Goal: Task Accomplishment & Management: Use online tool/utility

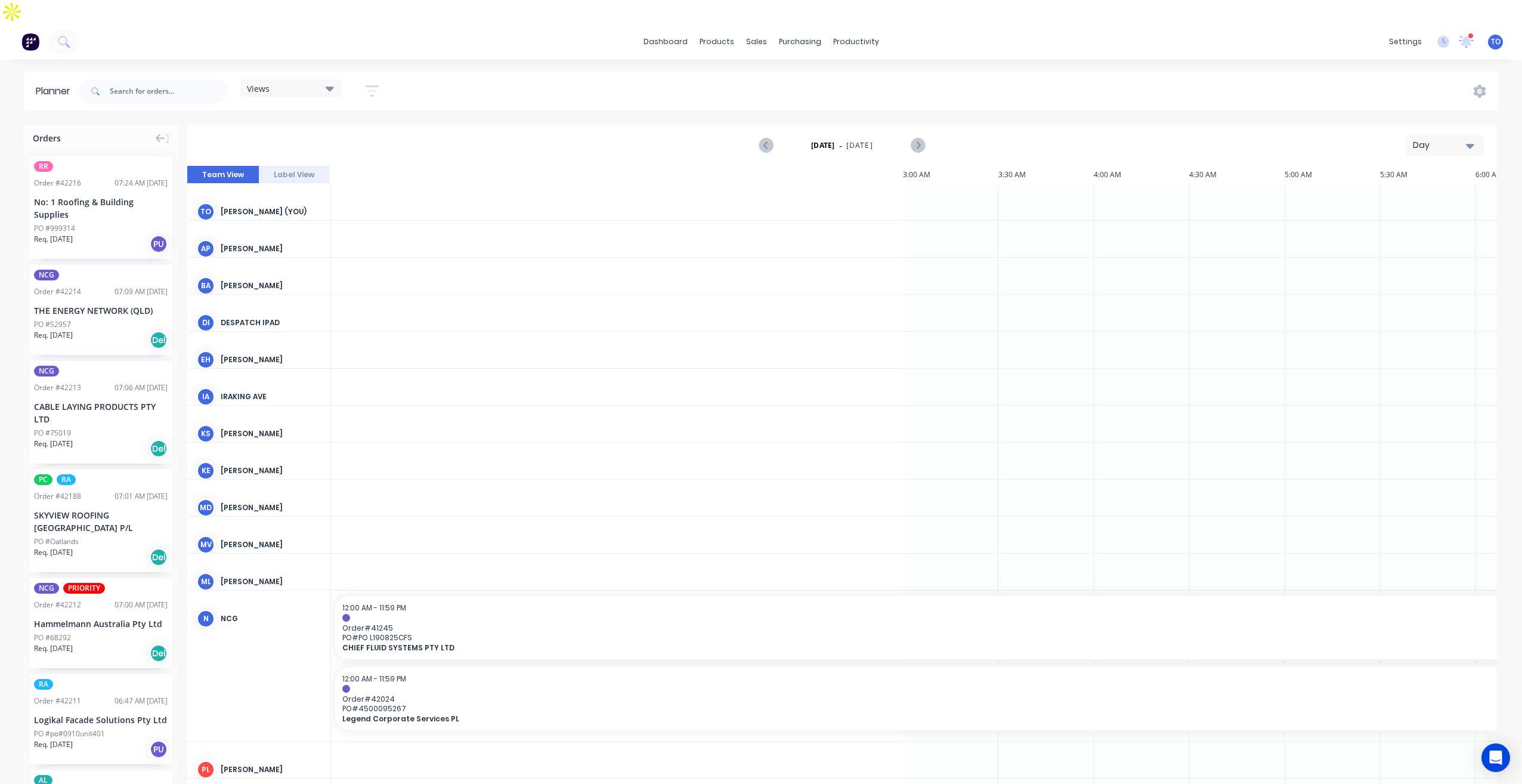
scroll to position [0, 1337]
click at [1441, 139] on div "Day" at bounding box center [1441, 145] width 55 height 13
click at [1399, 189] on div "Week" at bounding box center [1424, 201] width 118 height 24
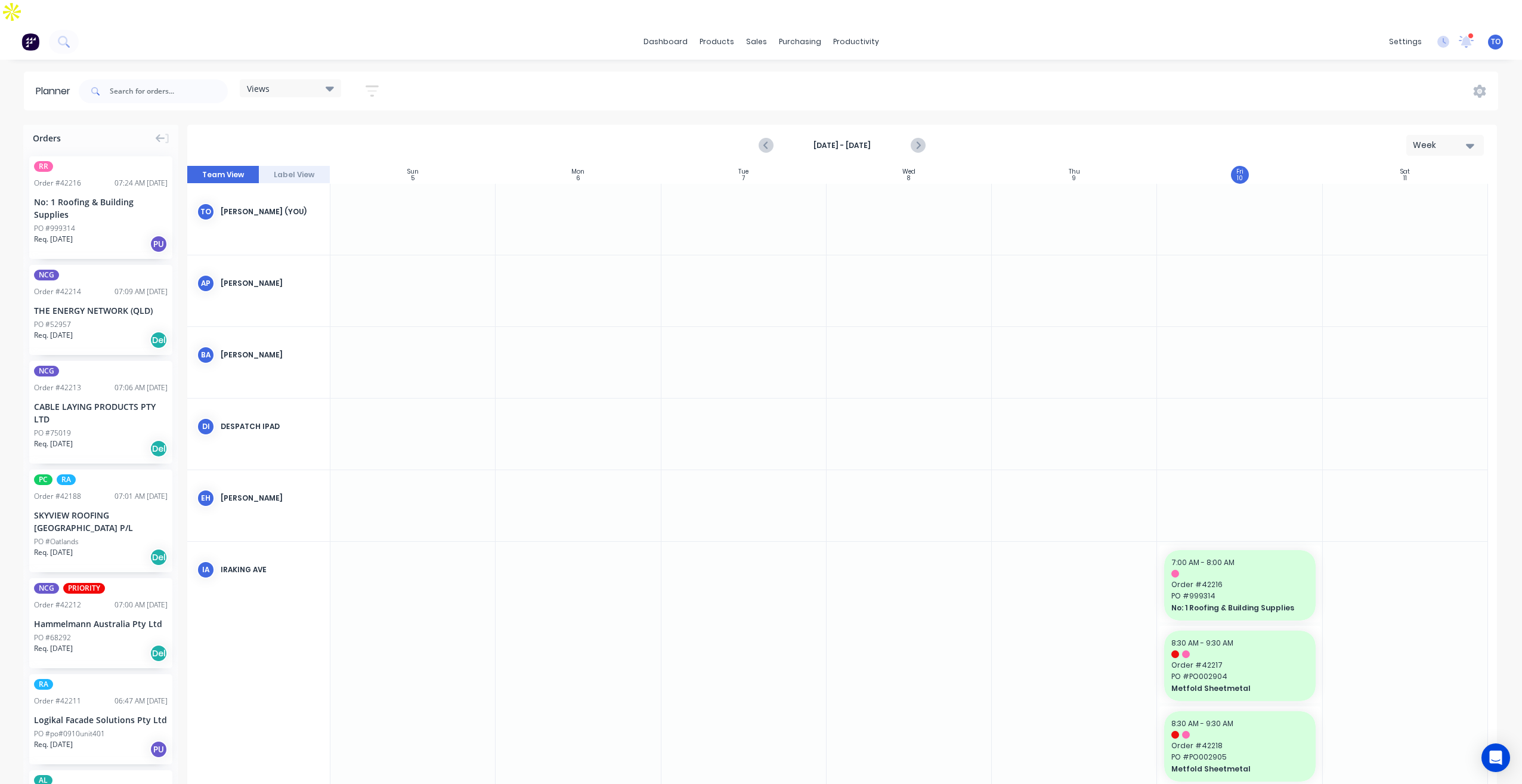
click at [382, 80] on button "button" at bounding box center [372, 91] width 38 height 23
click at [323, 165] on div "Show/Hide orders" at bounding box center [309, 171] width 83 height 13
click at [312, 194] on div "All" at bounding box center [357, 200] width 119 height 13
click at [313, 237] on button "Unscheduled" at bounding box center [351, 249] width 179 height 24
click at [370, 127] on button "Show/Hide users" at bounding box center [316, 136] width 111 height 18
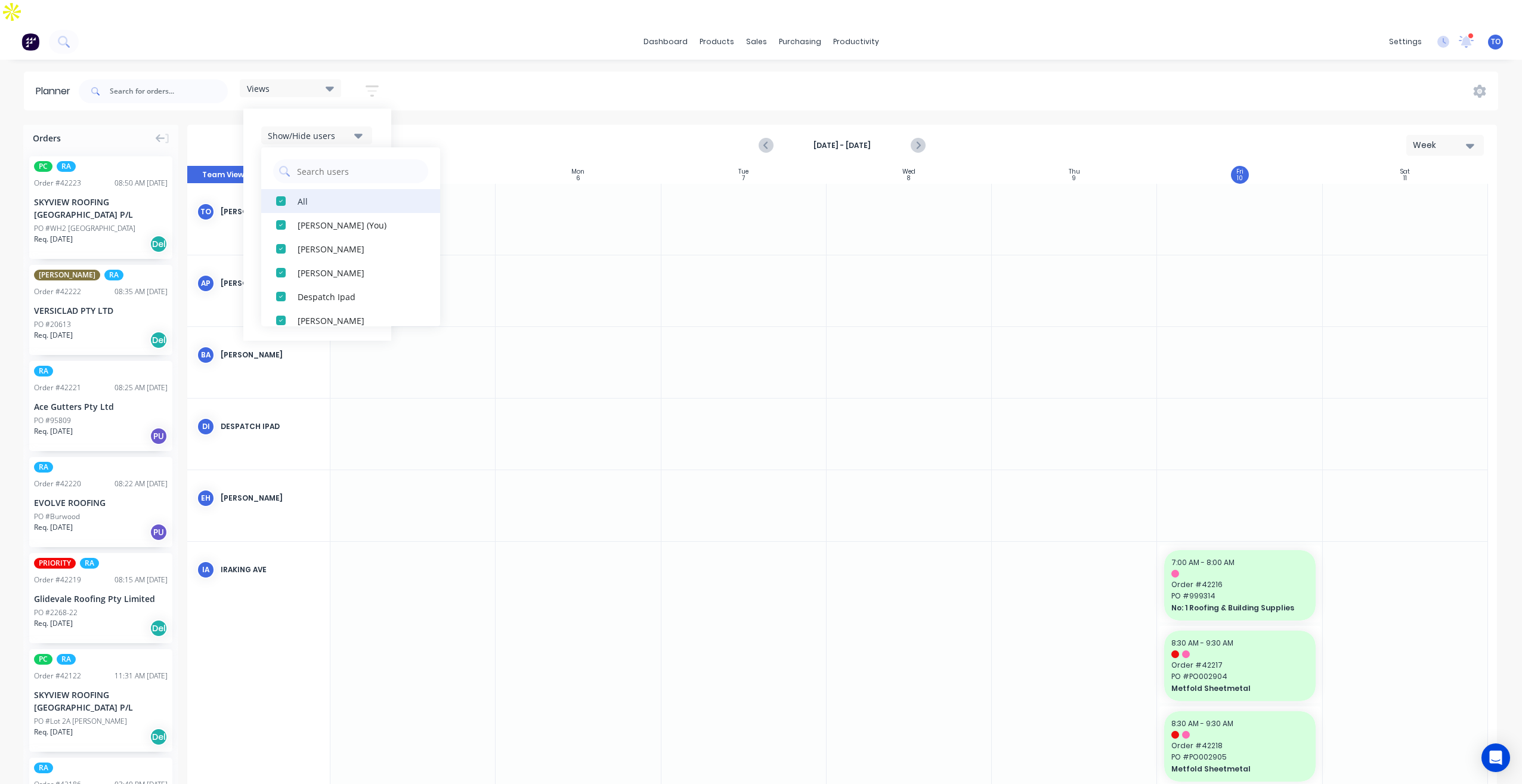
click at [302, 194] on div "All" at bounding box center [357, 200] width 119 height 13
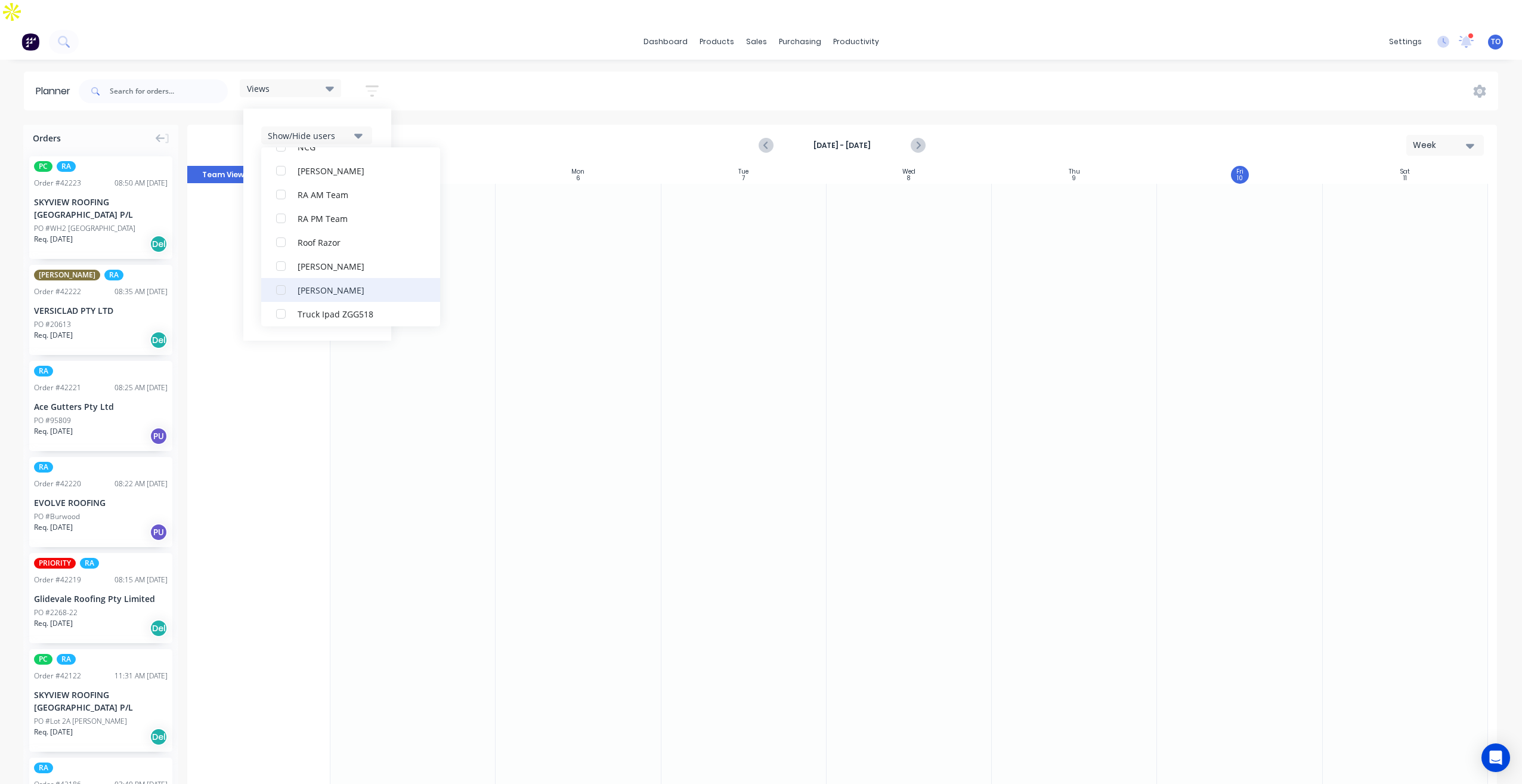
scroll to position [358, 0]
click at [316, 194] on div "RA PM Team" at bounding box center [357, 200] width 119 height 13
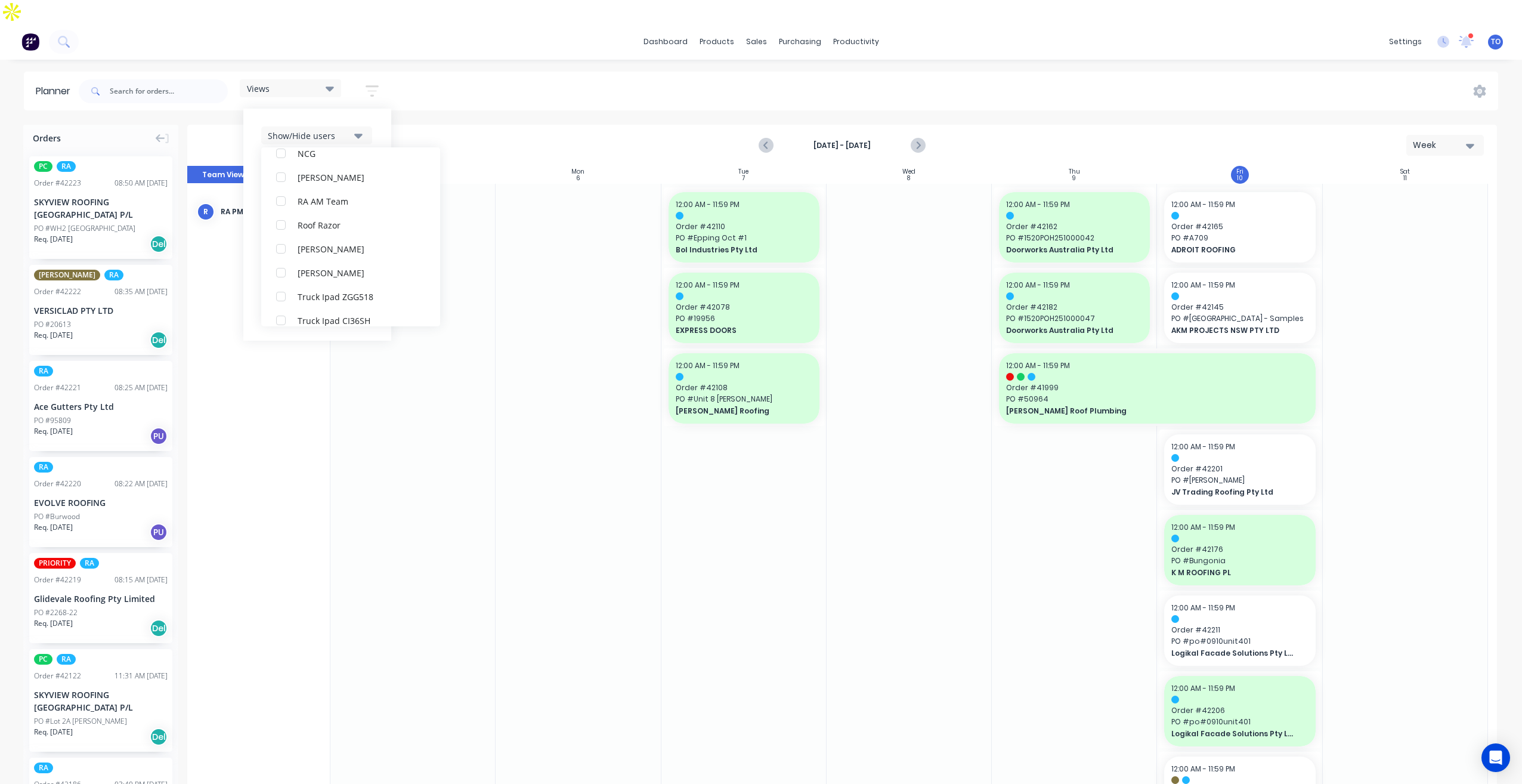
scroll to position [24, 0]
click at [386, 109] on div "Show/Hide users All RA PM Team Tobias Oyeyinka (You) Angela Perez Byron Aird De…" at bounding box center [317, 225] width 148 height 232
click at [338, 198] on button "Filter by status" at bounding box center [316, 207] width 111 height 18
click at [302, 266] on div "All" at bounding box center [357, 272] width 119 height 13
click at [391, 157] on div "Show/Hide users Show/Hide orders Filter by status All Draft Quote Archived Deli…" at bounding box center [317, 225] width 148 height 232
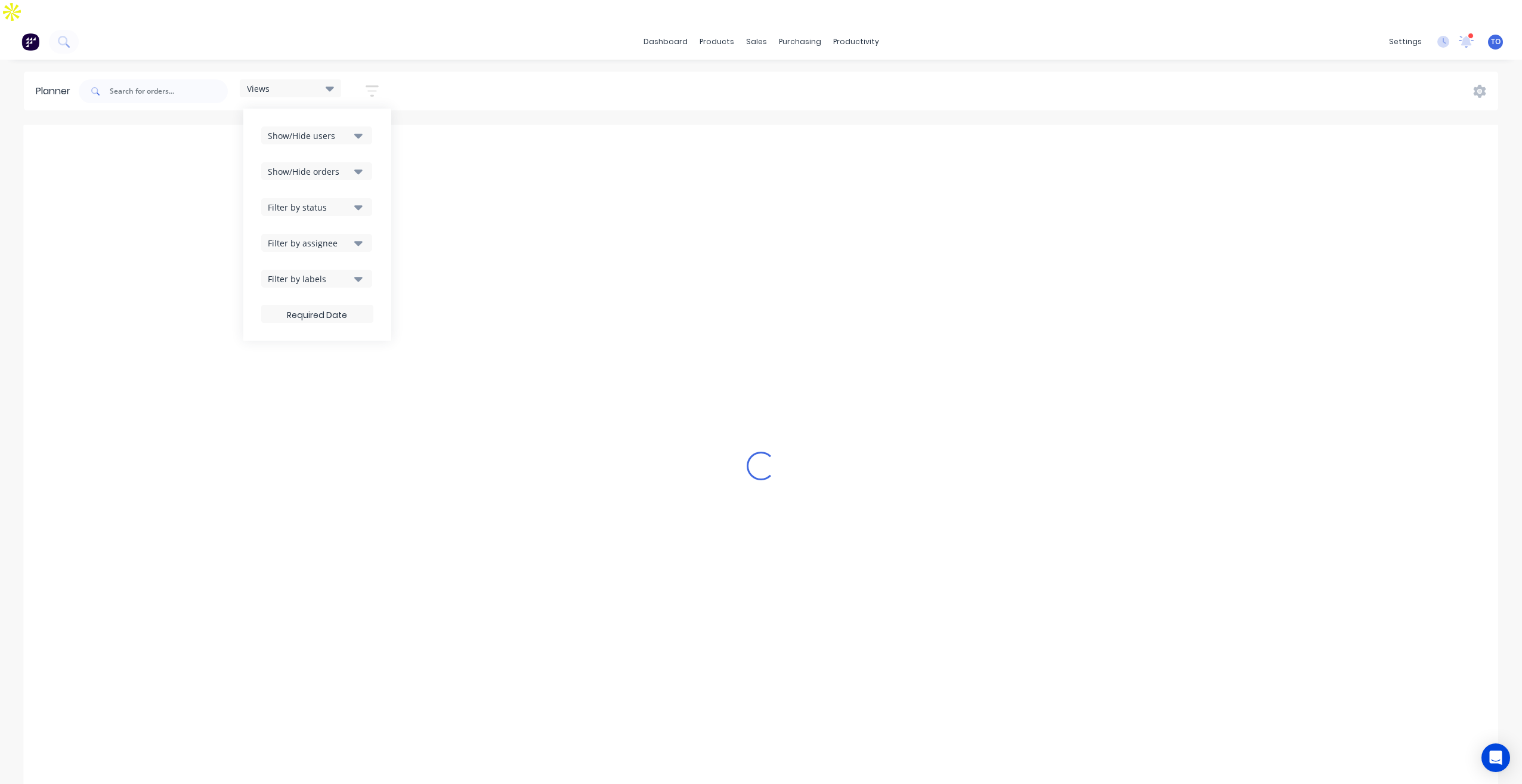
click at [382, 160] on div "Show/Hide users Show/Hide orders Filter by status Filter by assignee Filter by …" at bounding box center [317, 225] width 148 height 232
click at [349, 237] on div "Filter by assignee" at bounding box center [309, 243] width 83 height 13
click at [377, 162] on div "Show/Hide users Show/Hide orders Filter by status Filter by assignee All Unassi…" at bounding box center [317, 225] width 148 height 232
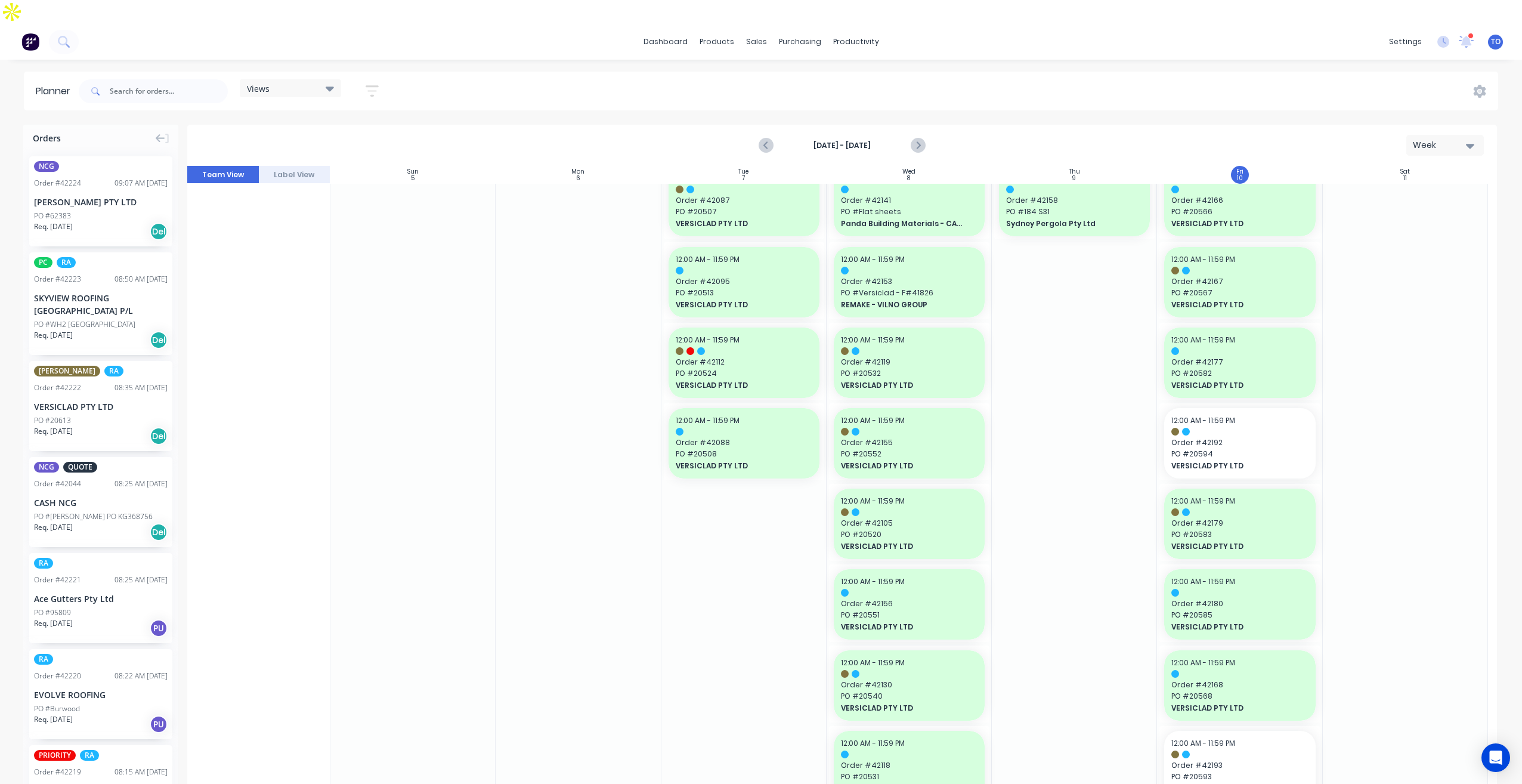
scroll to position [775, 0]
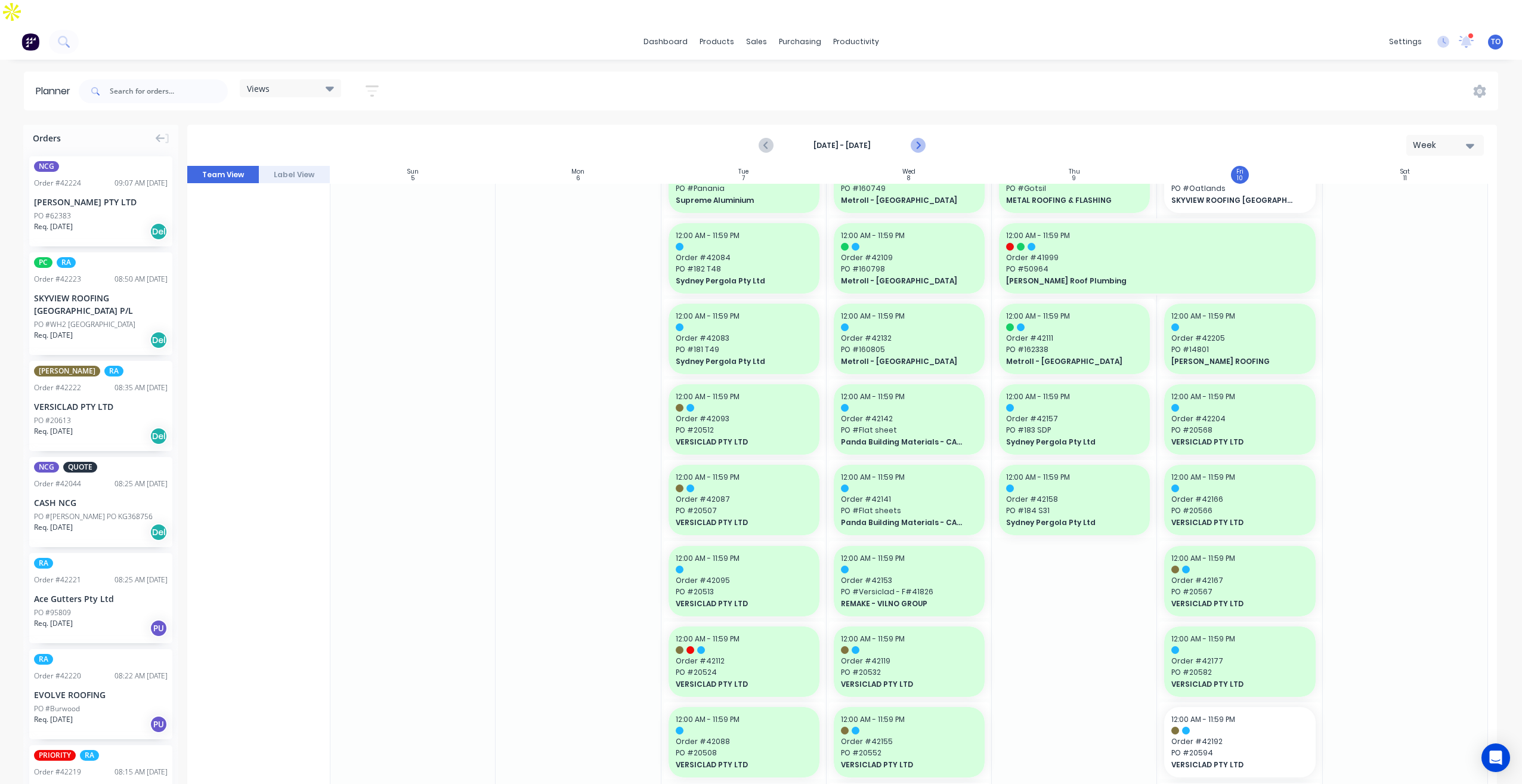
click at [917, 141] on icon "Next page" at bounding box center [917, 145] width 5 height 10
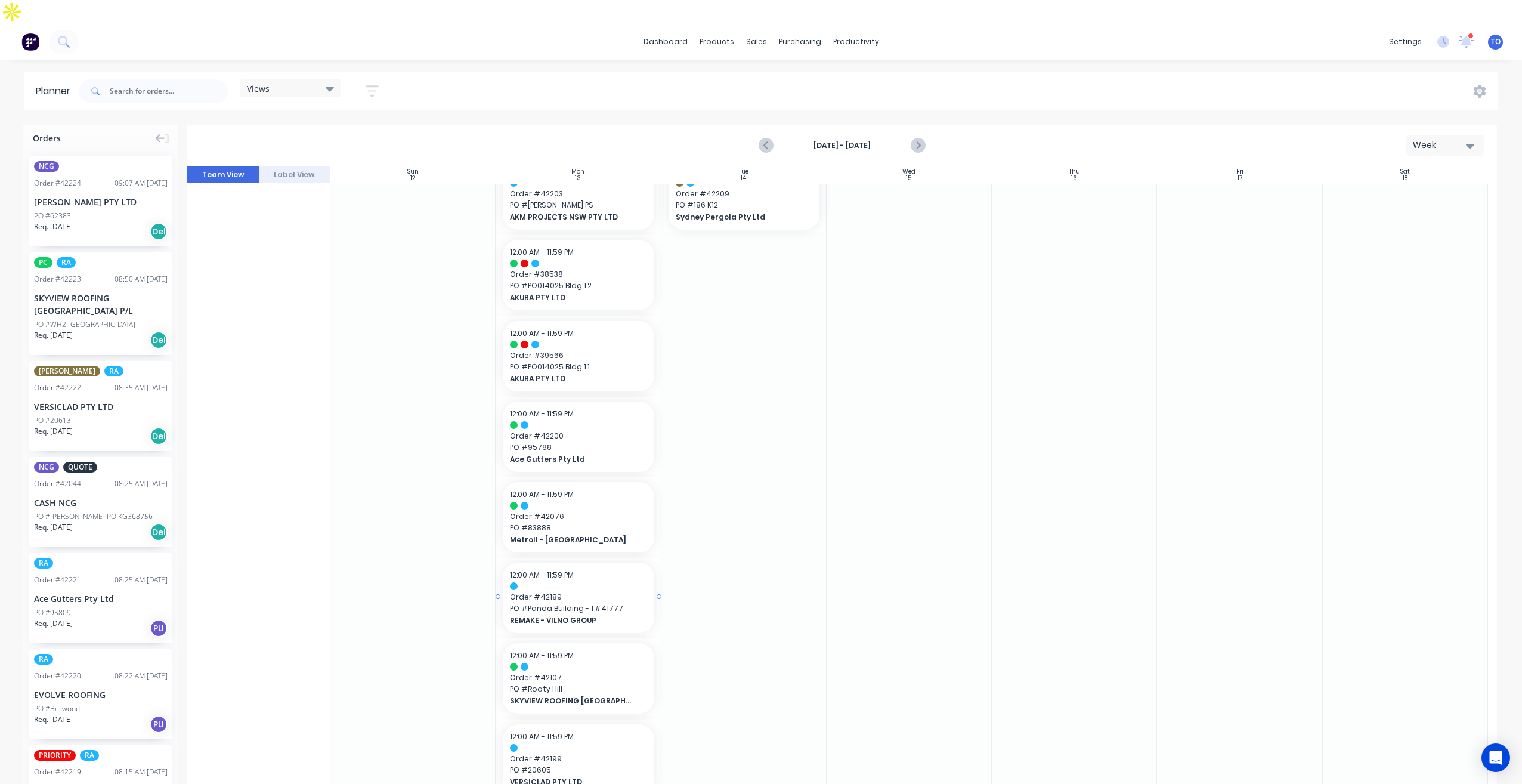
scroll to position [0, 0]
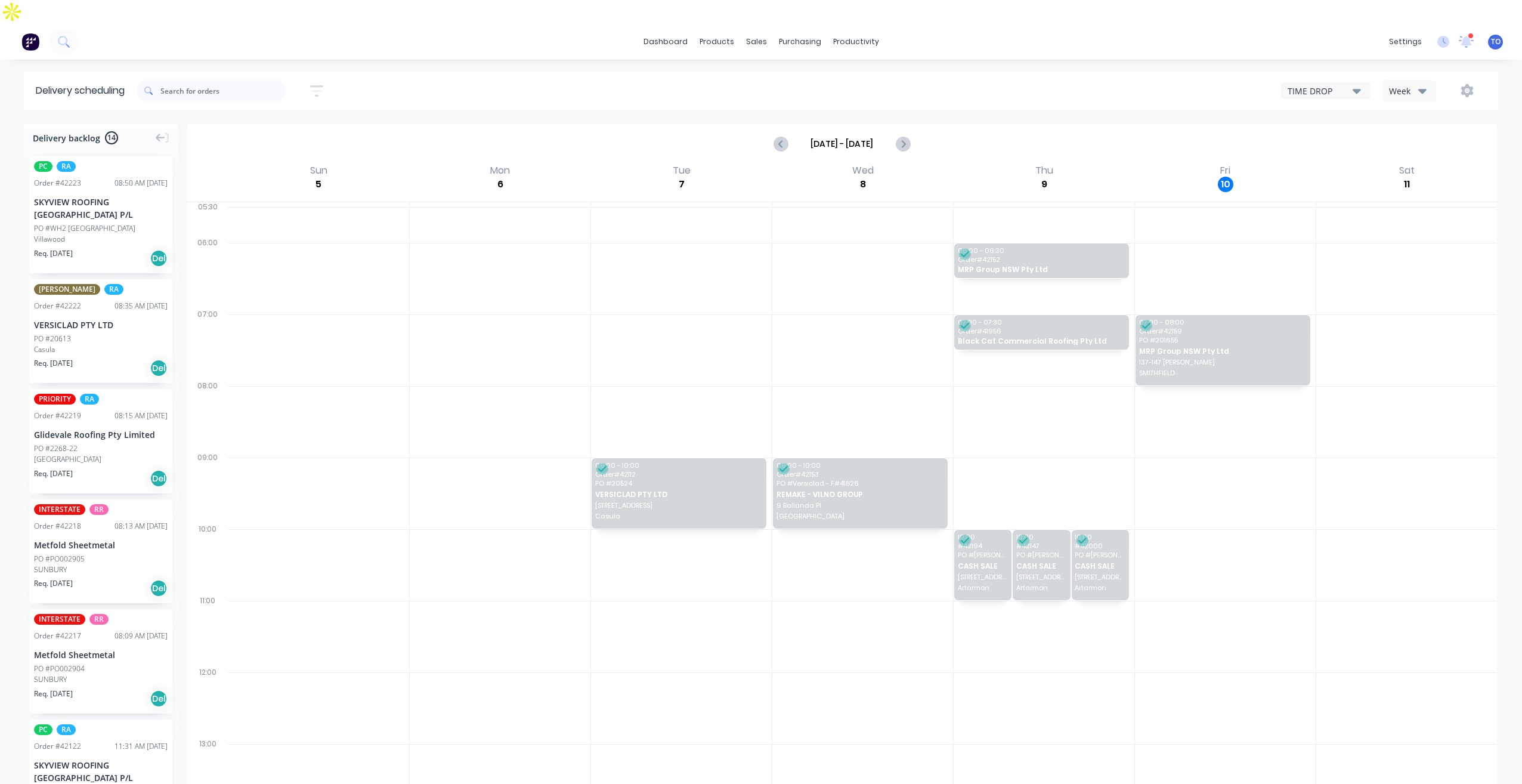
click at [1411, 85] on div "Week" at bounding box center [1407, 91] width 34 height 13
click at [1399, 134] on div "Vehicle" at bounding box center [1442, 146] width 118 height 24
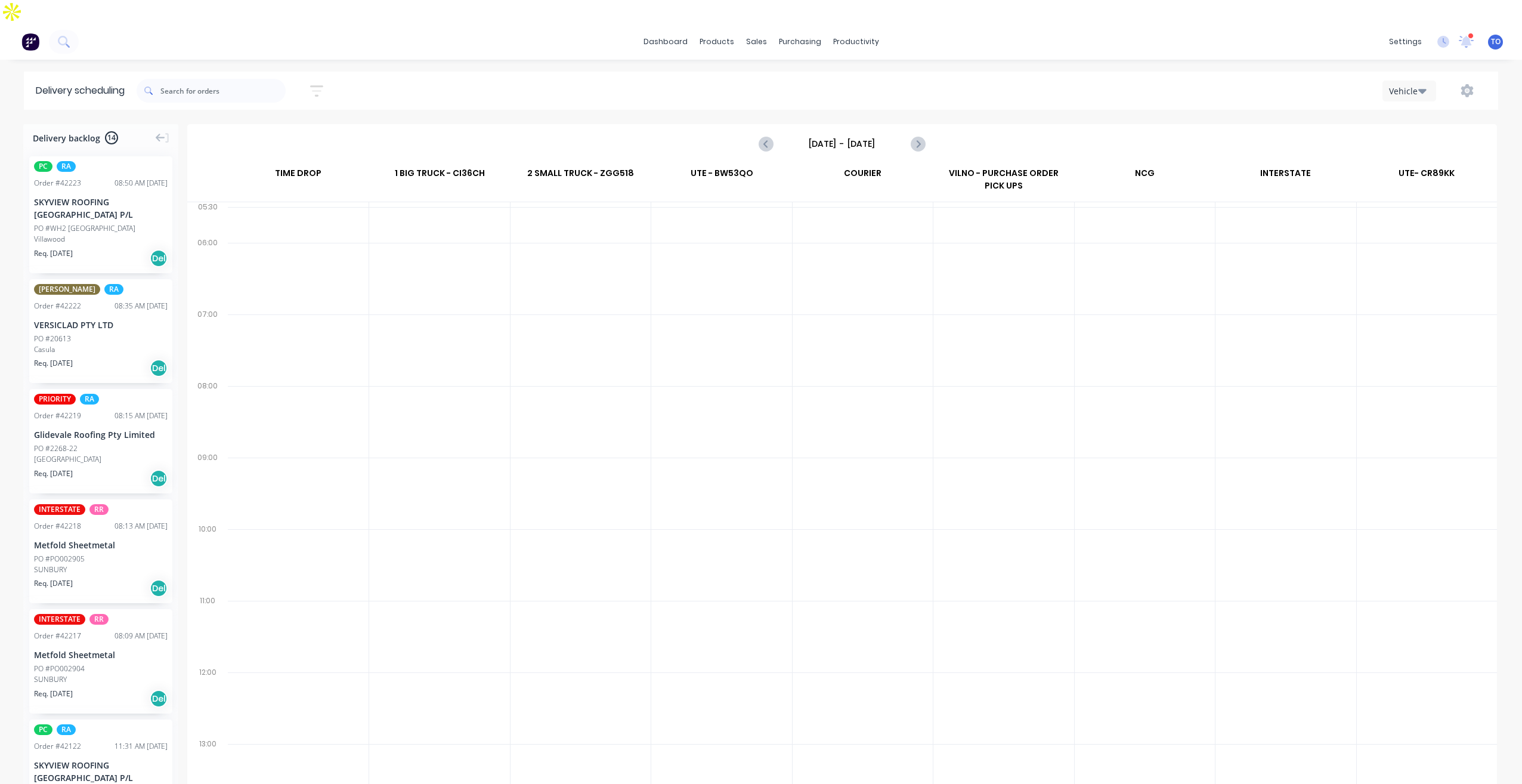
click at [837, 135] on input "[DATE] - [DATE]" at bounding box center [842, 144] width 118 height 18
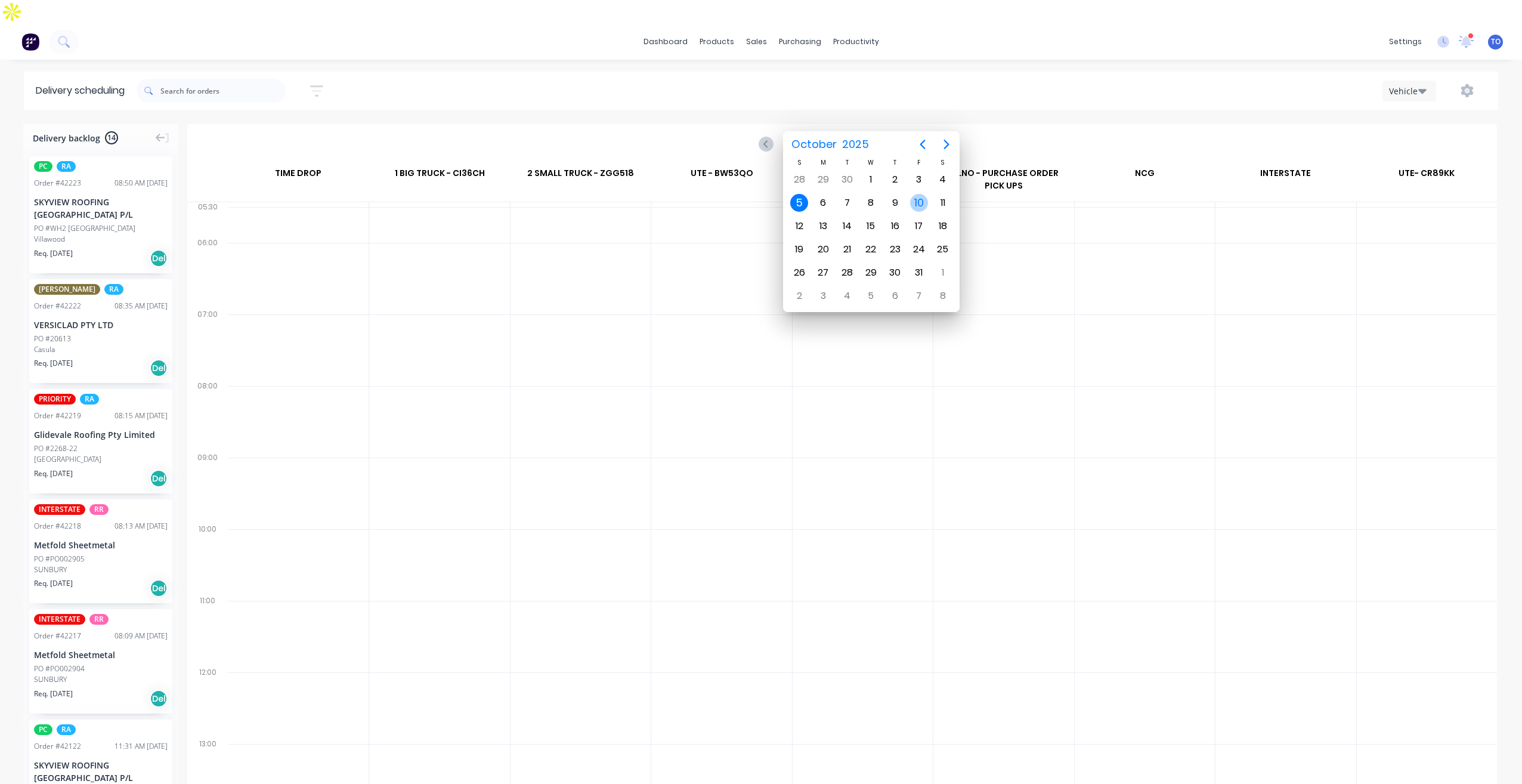
drag, startPoint x: 916, startPoint y: 201, endPoint x: 907, endPoint y: 202, distance: 9.1
click at [910, 202] on div "10" at bounding box center [919, 203] width 18 height 18
click at [917, 203] on div "10" at bounding box center [919, 203] width 18 height 18
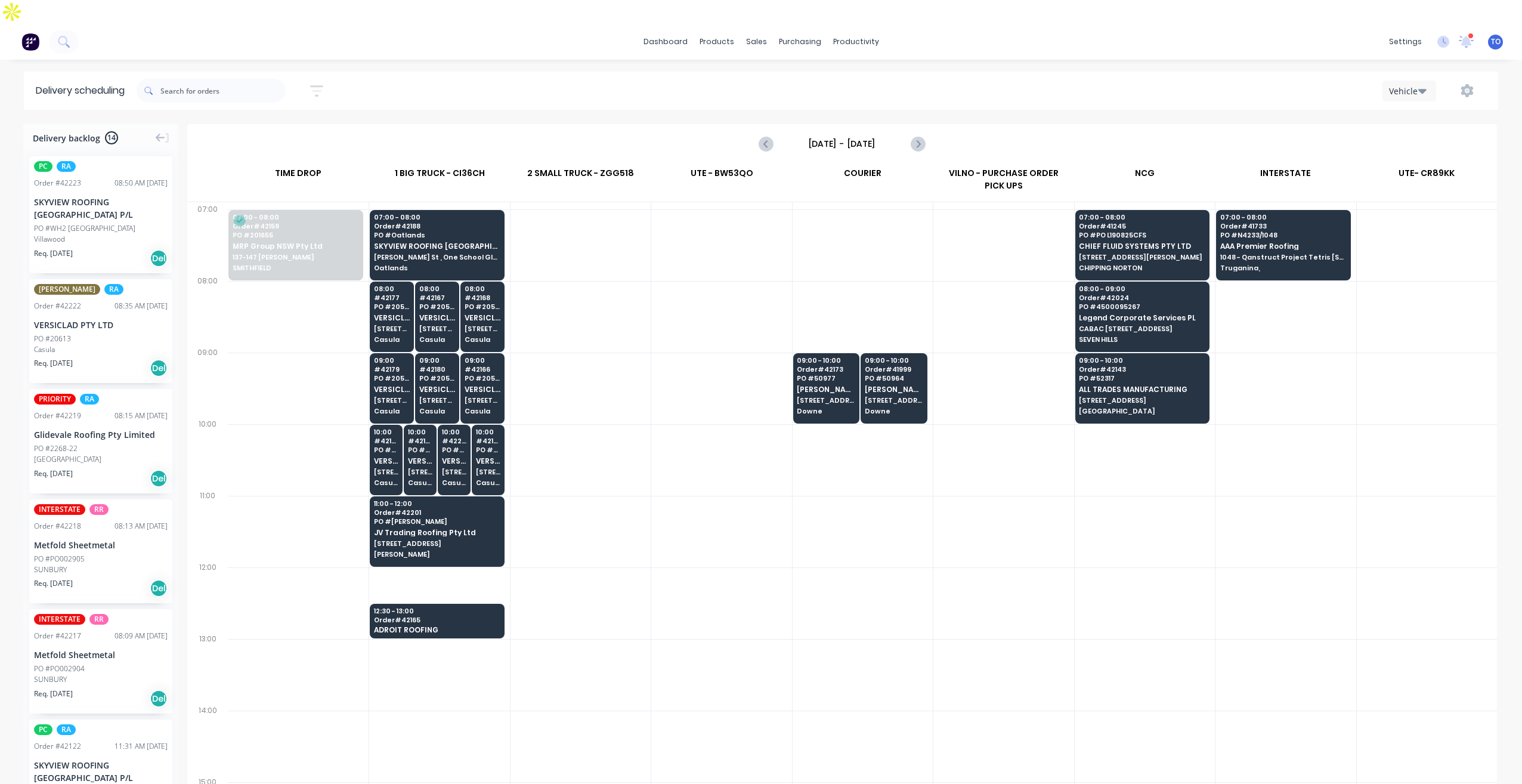
scroll to position [119, 0]
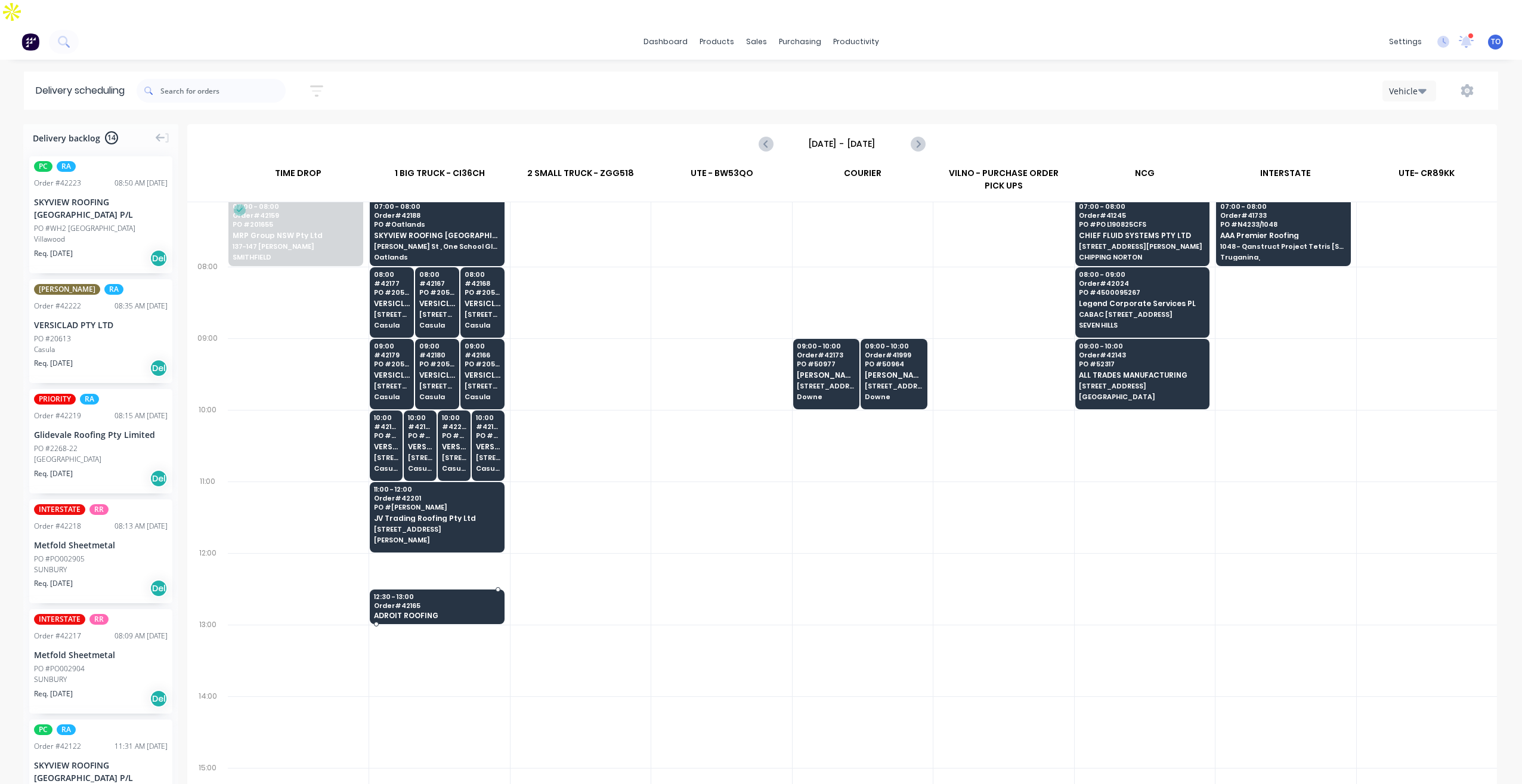
click at [463, 611] on span "ADROIT ROOFING" at bounding box center [436, 615] width 125 height 7
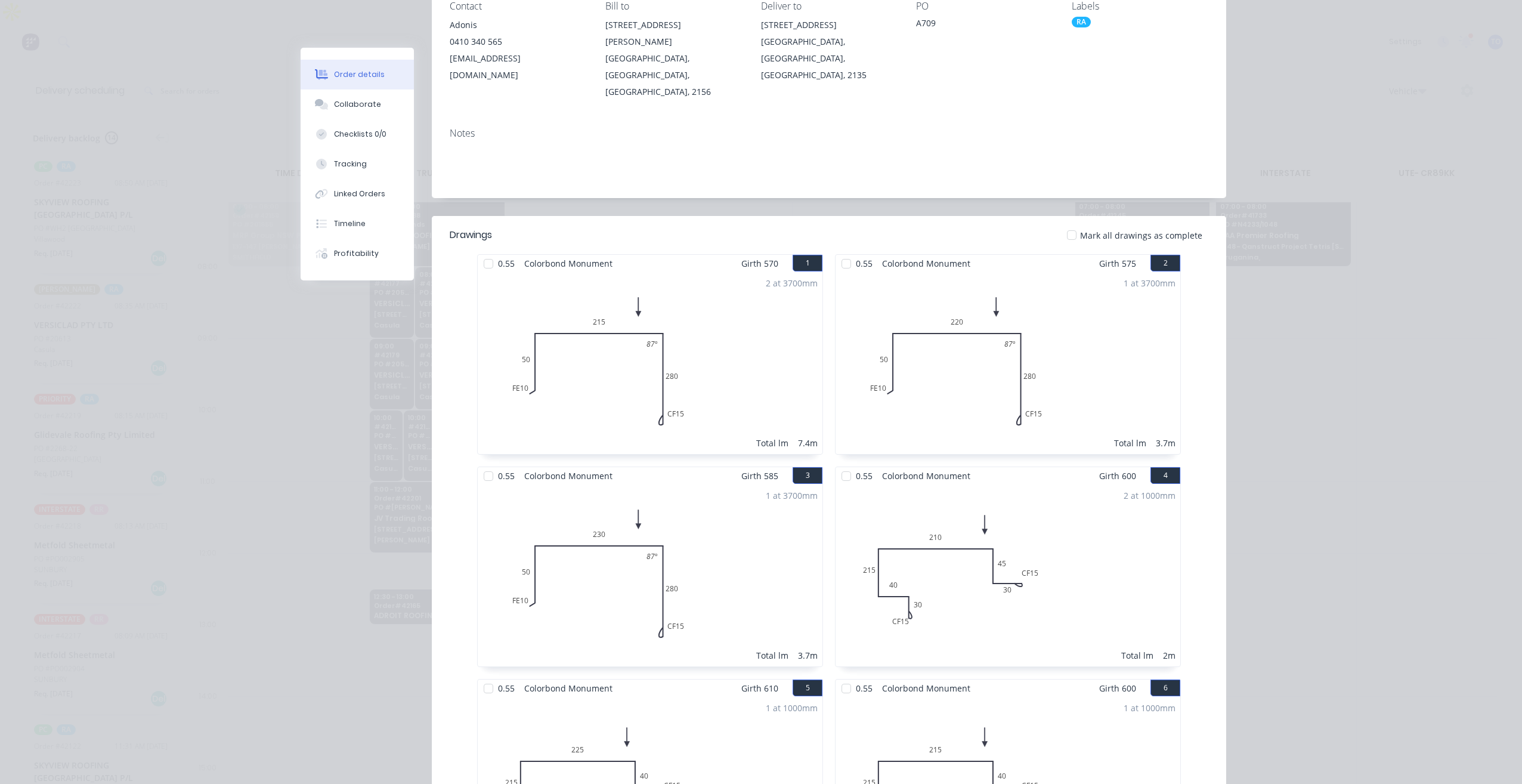
scroll to position [0, 0]
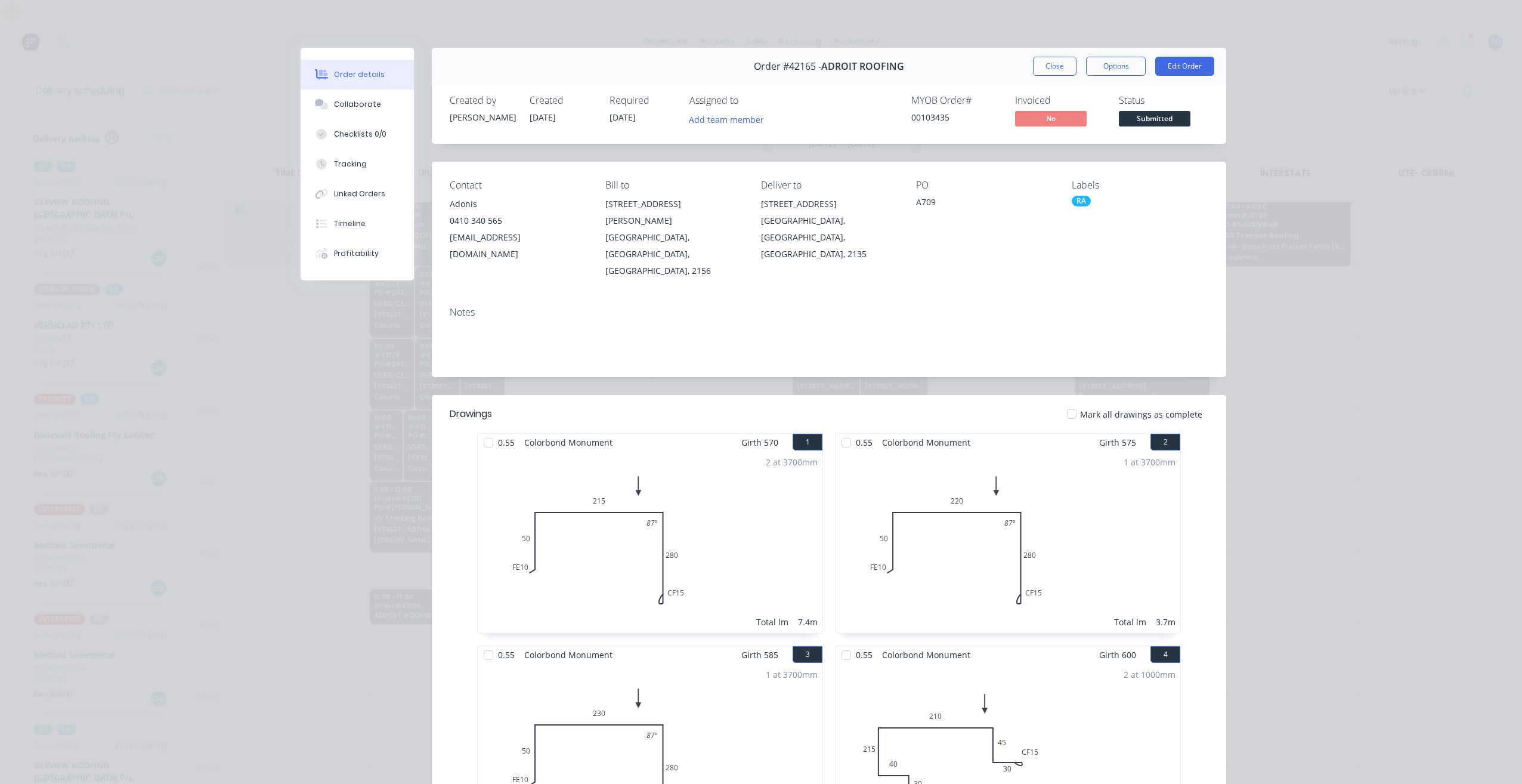
click at [271, 376] on div "Order details Collaborate Checklists 0/0 Tracking Linked Orders Timeline Profit…" at bounding box center [761, 392] width 1522 height 784
click at [1046, 69] on button "Close" at bounding box center [1054, 66] width 43 height 19
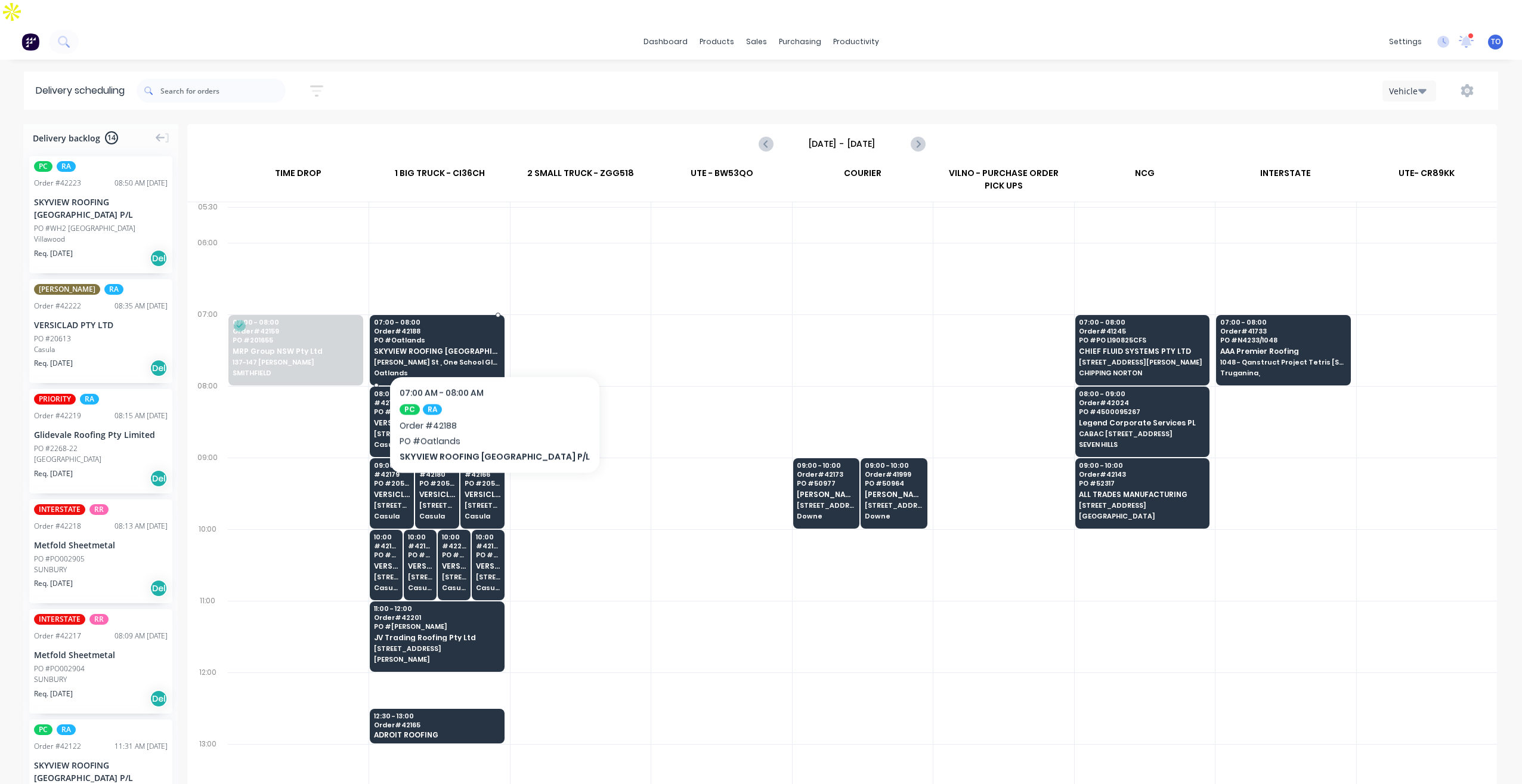
click at [468, 358] on span "[PERSON_NAME] St , One School Global" at bounding box center [436, 362] width 125 height 7
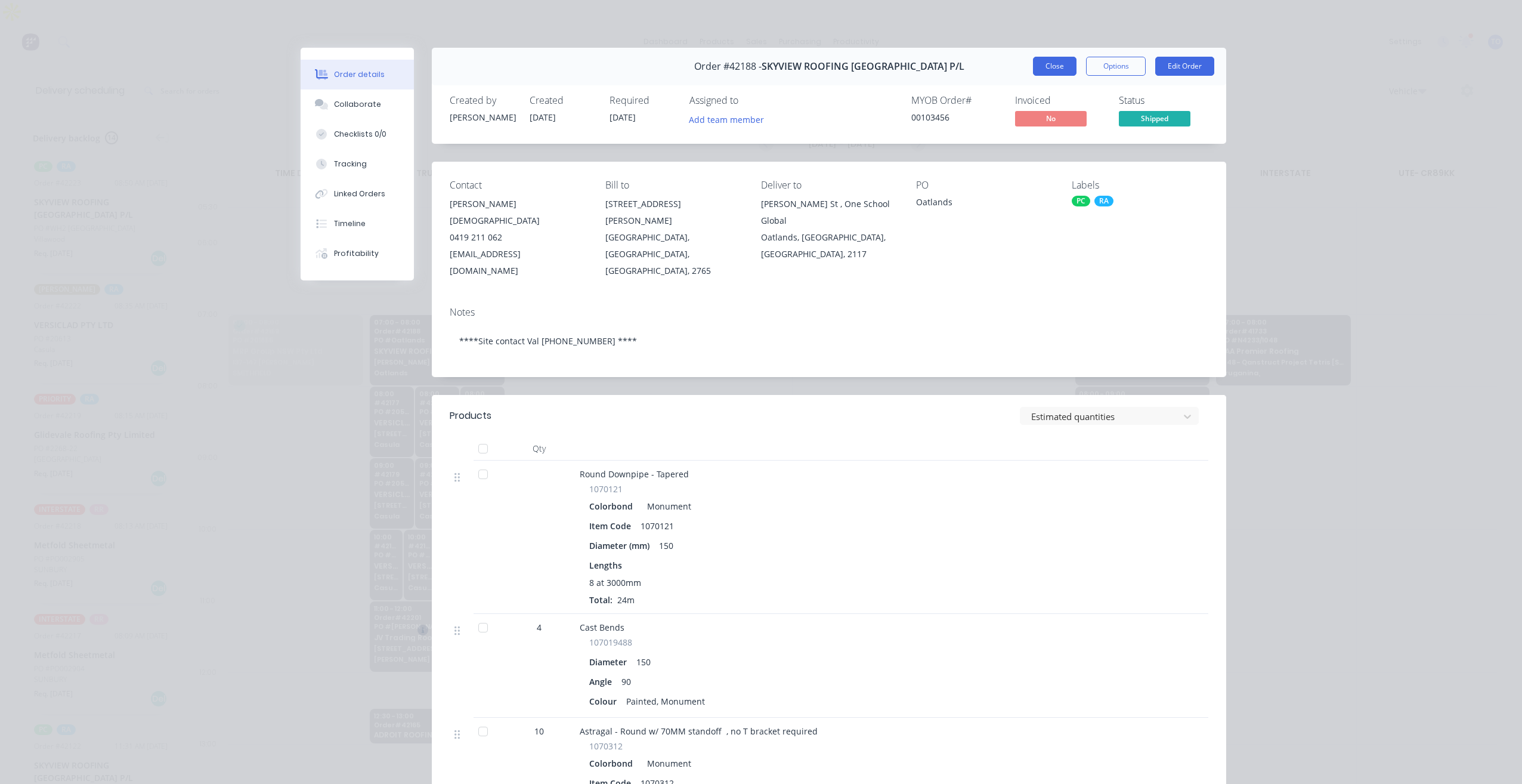
click at [1060, 68] on button "Close" at bounding box center [1054, 66] width 43 height 19
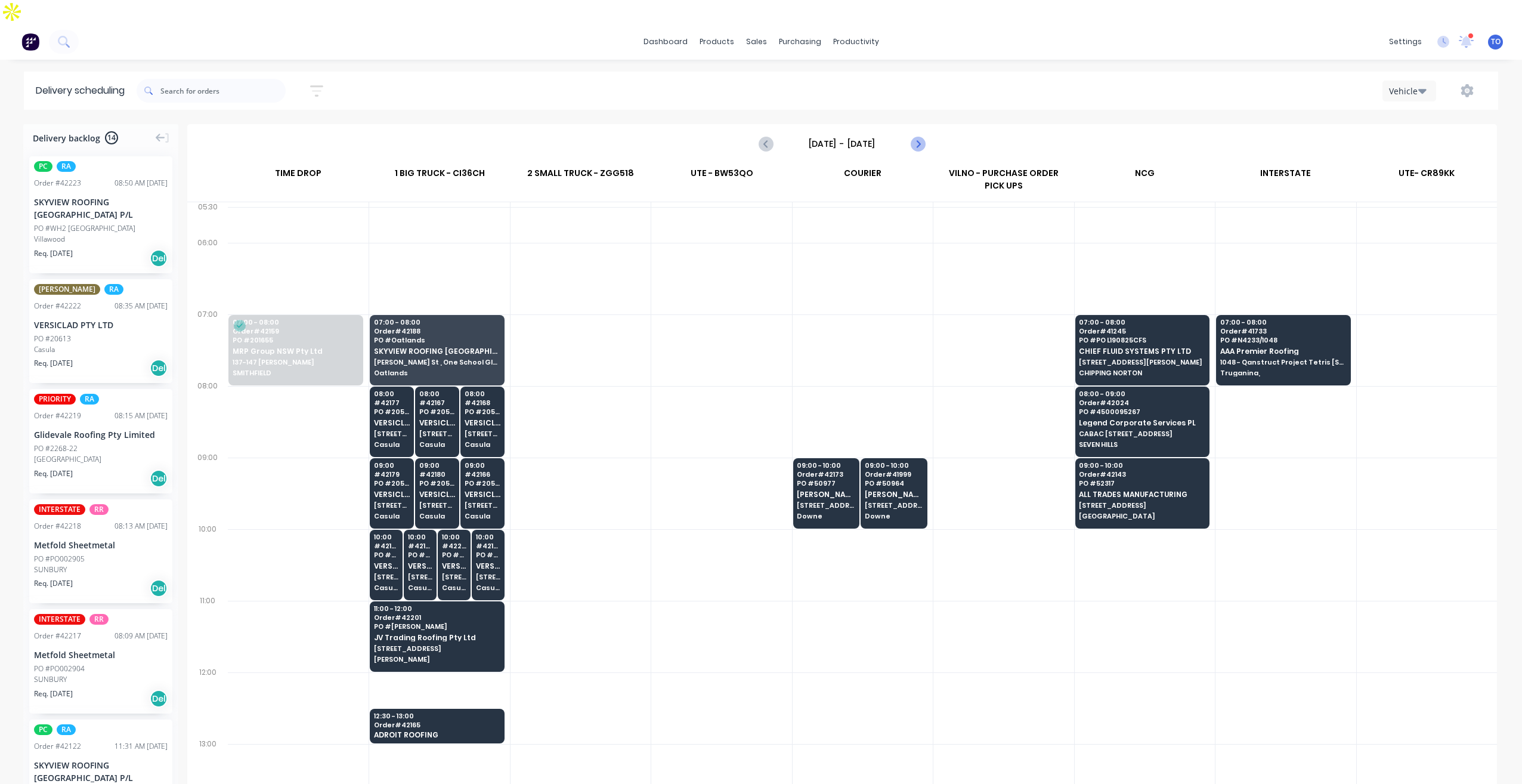
click at [920, 136] on icon "Next page" at bounding box center [917, 143] width 14 height 14
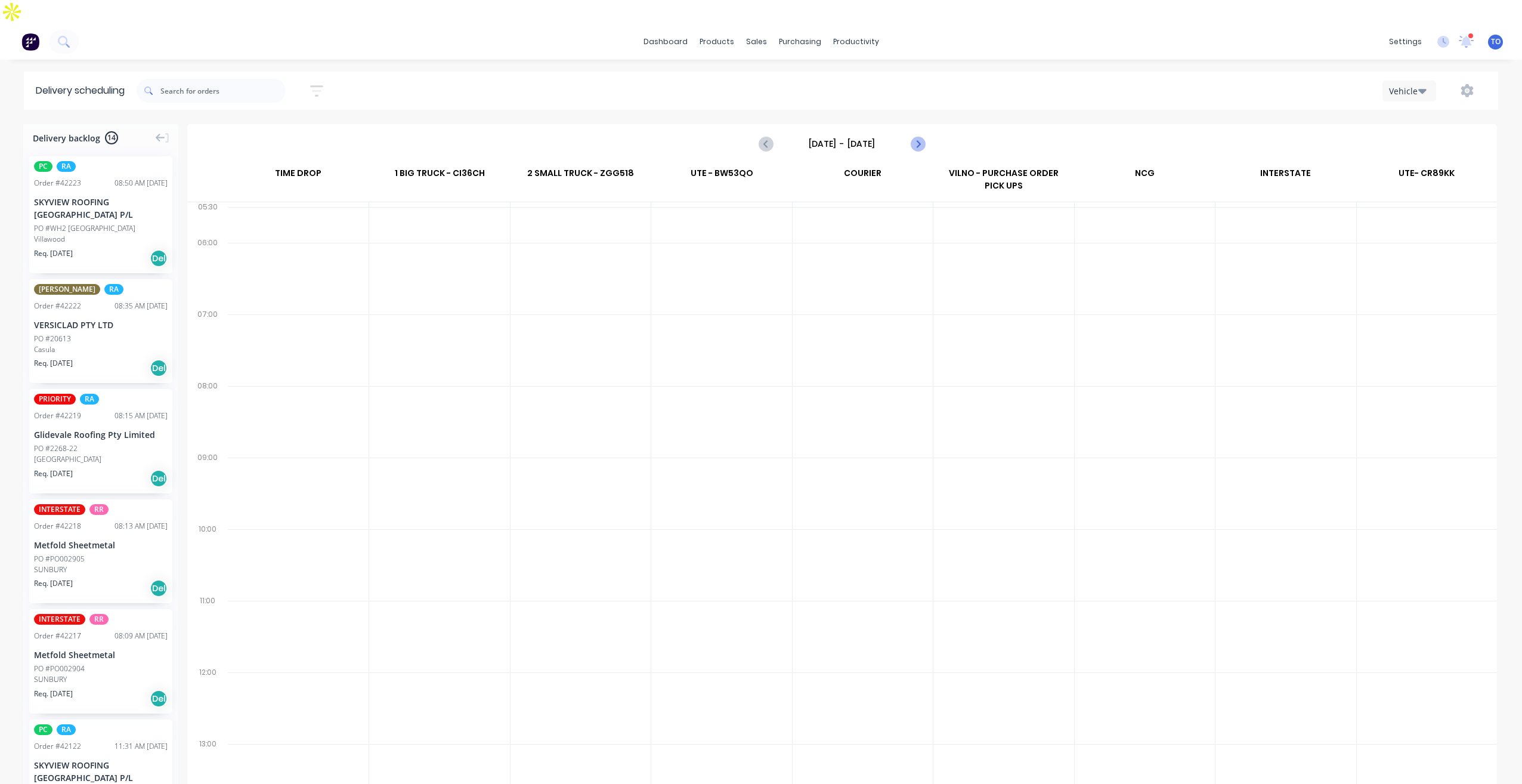
click at [920, 136] on icon "Next page" at bounding box center [917, 143] width 14 height 14
click at [924, 136] on icon "Next page" at bounding box center [917, 143] width 14 height 14
type input "[DATE] - [DATE]"
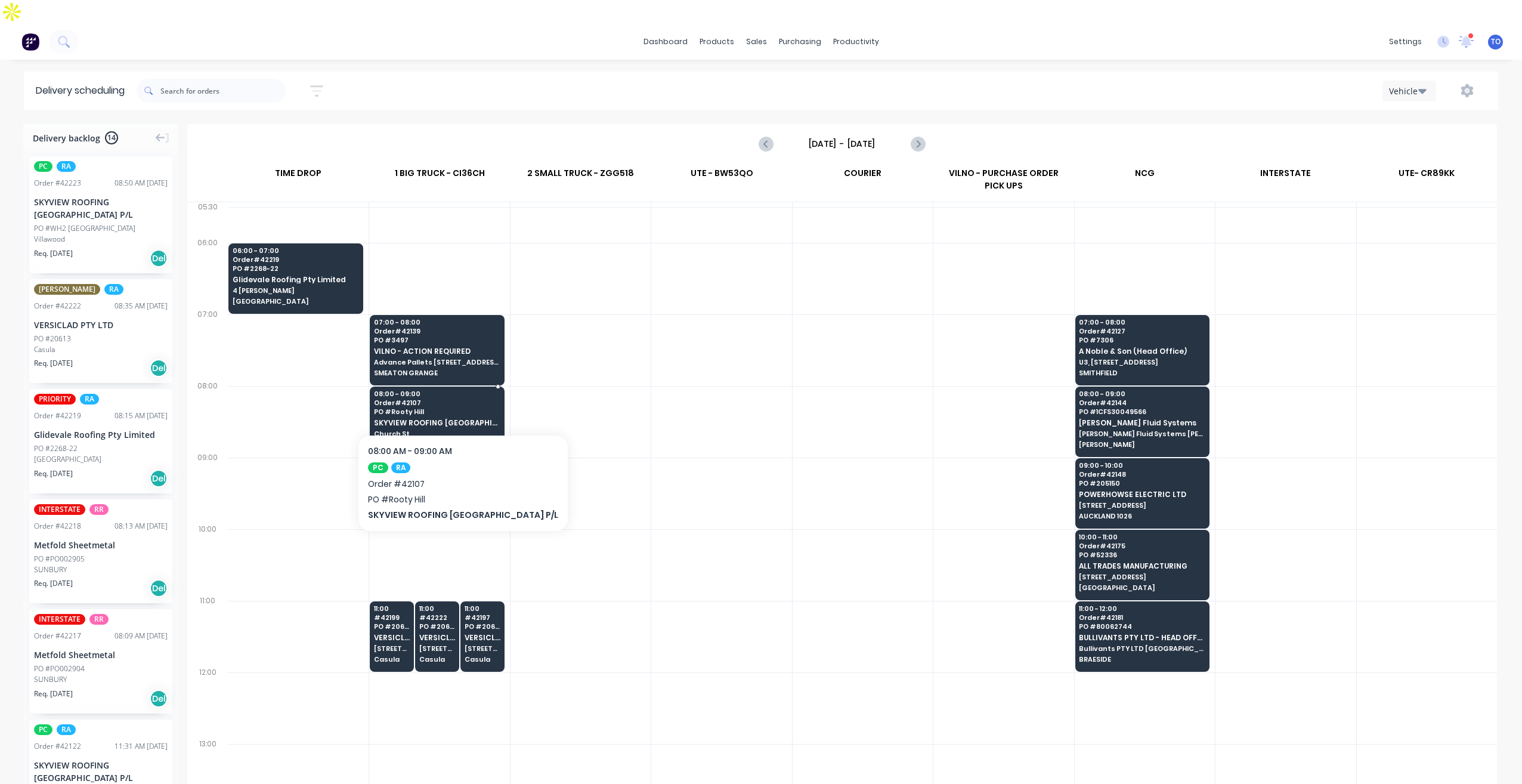
click at [438, 418] on span "SKYVIEW ROOFING [GEOGRAPHIC_DATA] P/L" at bounding box center [436, 422] width 125 height 7
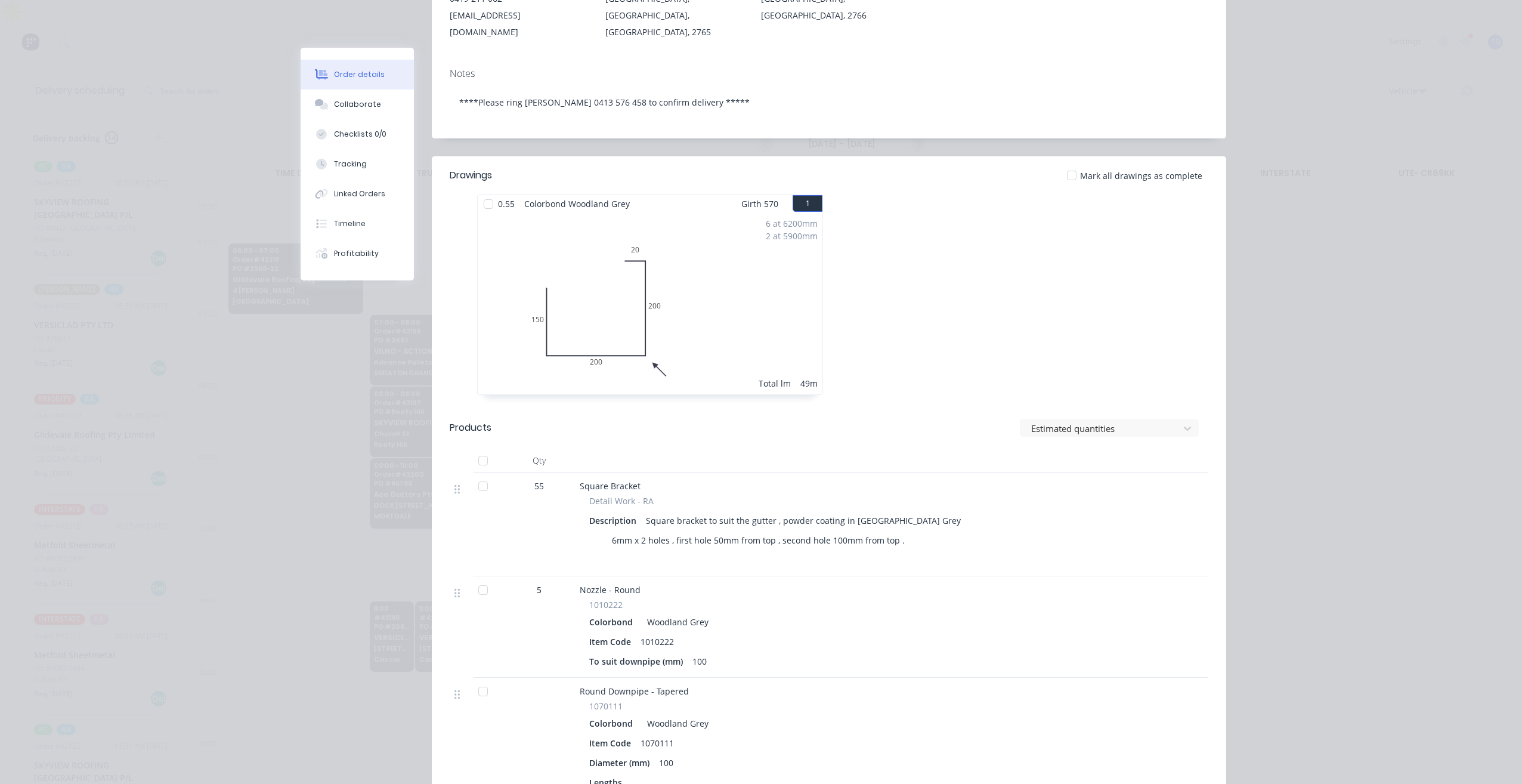
scroll to position [119, 0]
